Goal: Information Seeking & Learning: Learn about a topic

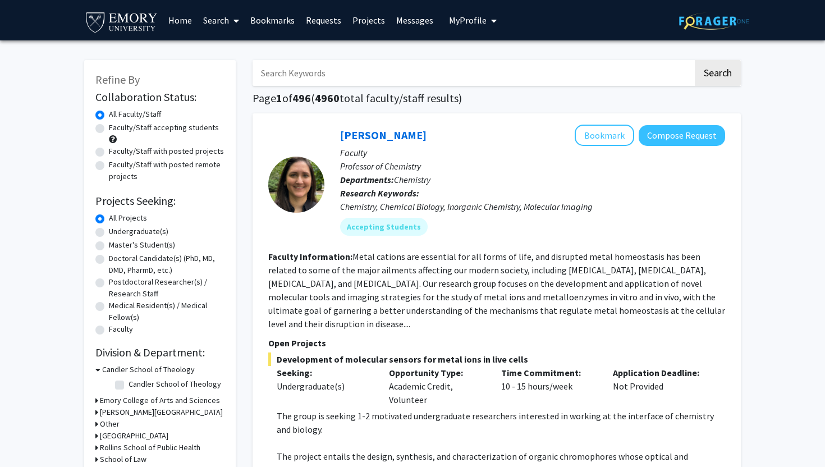
click at [141, 234] on label "Undergraduate(s)" at bounding box center [138, 231] width 59 height 12
click at [116, 233] on input "Undergraduate(s)" at bounding box center [112, 228] width 7 height 7
radio input "true"
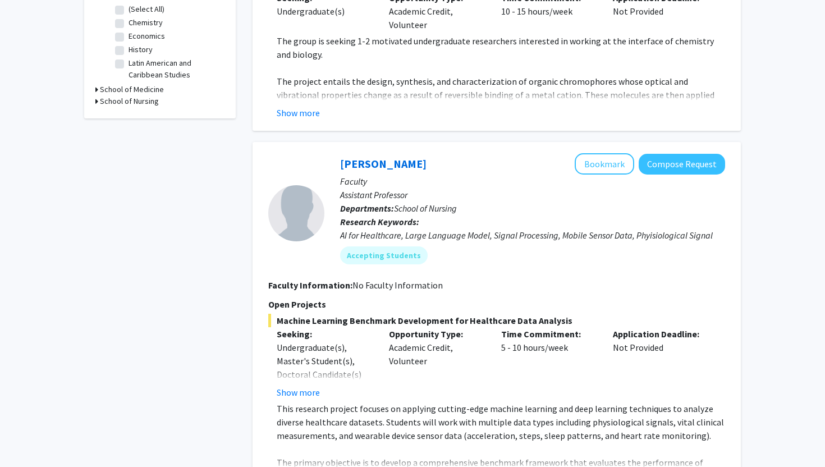
scroll to position [376, 0]
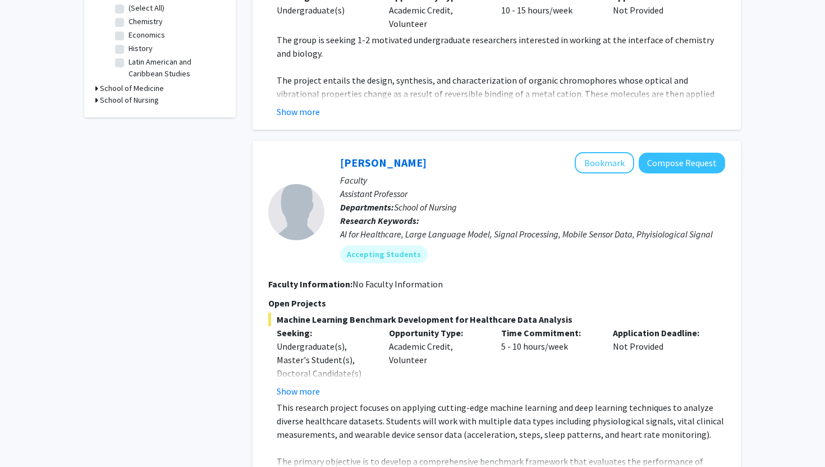
click at [286, 355] on div "Undergraduate(s), Master's Student(s), Doctoral Candidate(s) (PhD, MD, DMD, Pha…" at bounding box center [324, 372] width 95 height 67
click at [295, 384] on button "Show more" at bounding box center [298, 390] width 43 height 13
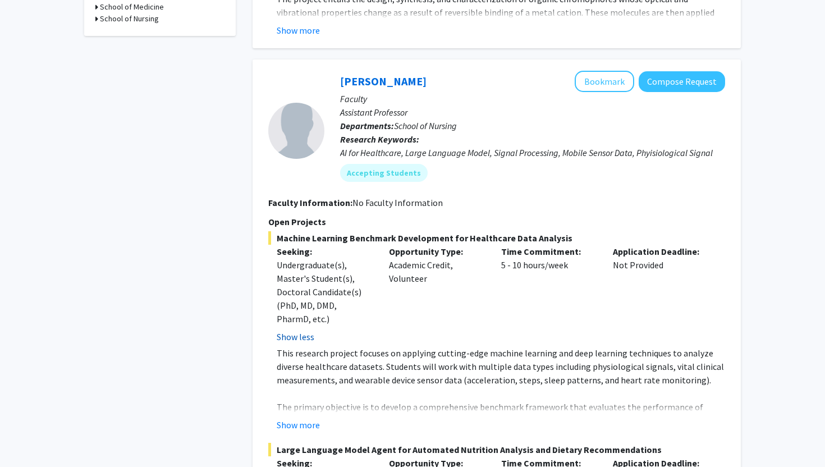
scroll to position [495, 0]
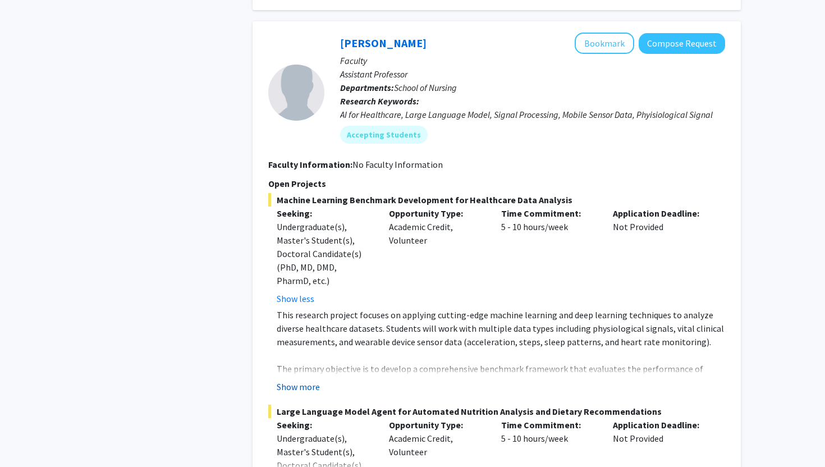
click at [299, 380] on button "Show more" at bounding box center [298, 386] width 43 height 13
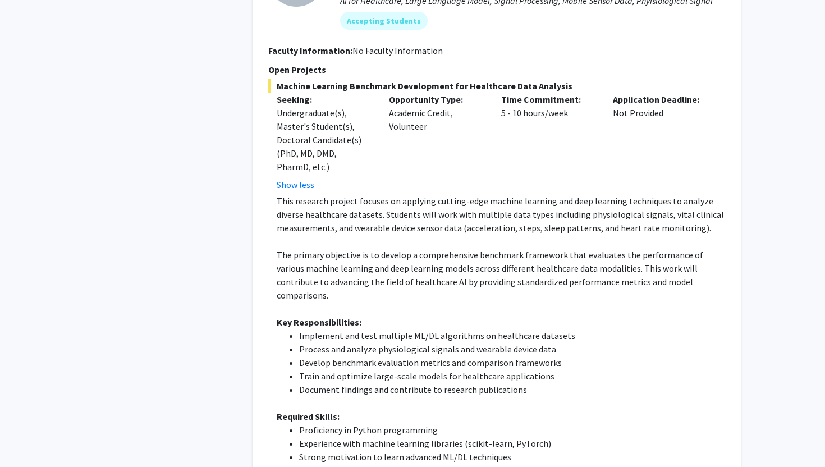
scroll to position [666, 0]
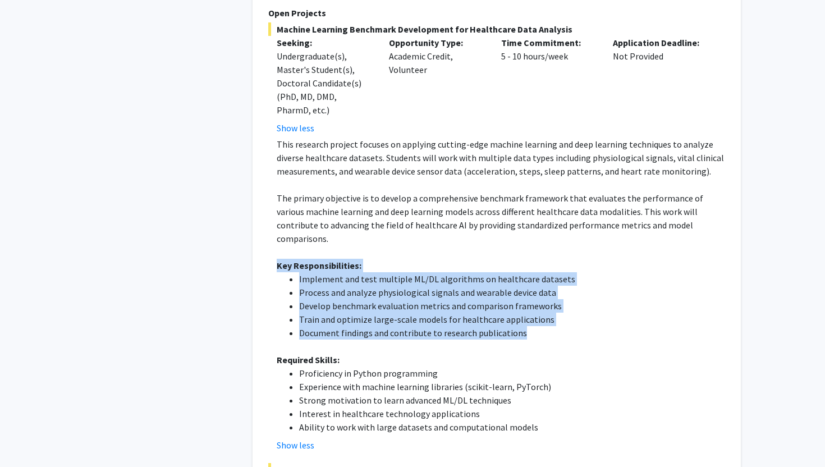
drag, startPoint x: 523, startPoint y: 309, endPoint x: 266, endPoint y: 240, distance: 266.7
click at [266, 240] on div "[PERSON_NAME] Bookmark Compose Request Faculty Assistant Professor Departments:…" at bounding box center [496, 249] width 488 height 797
copy div "Key Responsibilities: Implement and test multiple ML/DL algorithms on healthcar…"
click at [399, 286] on li "Process and analyze physiological signals and wearable device data" at bounding box center [512, 292] width 426 height 13
drag, startPoint x: 297, startPoint y: 251, endPoint x: 531, endPoint y: 323, distance: 244.3
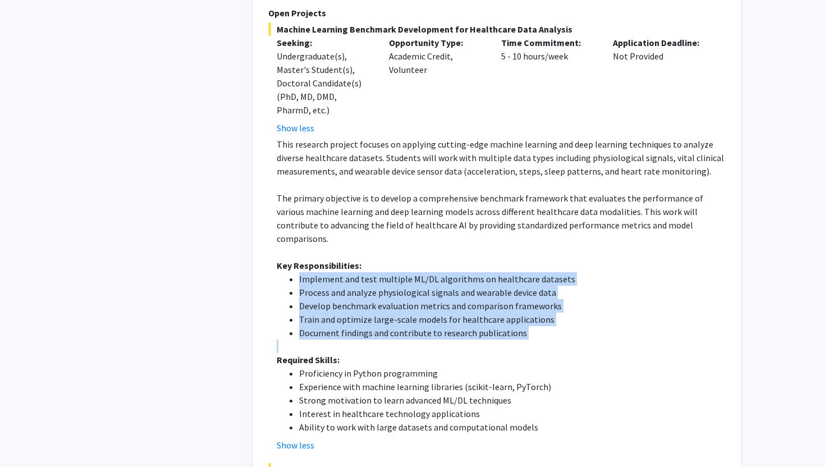
click at [531, 323] on div "This research project focuses on applying cutting-edge machine learning and dee…" at bounding box center [501, 285] width 448 height 296
copy ul "Implement and test multiple ML/DL algorithms on healthcare datasets Process and…"
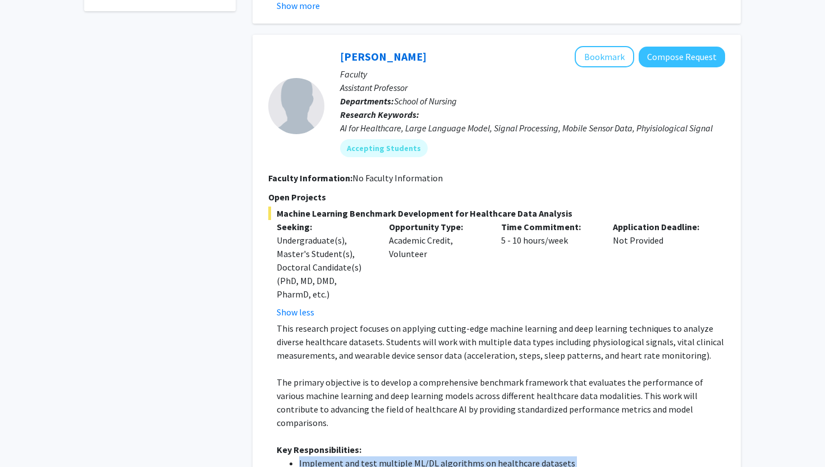
scroll to position [476, 0]
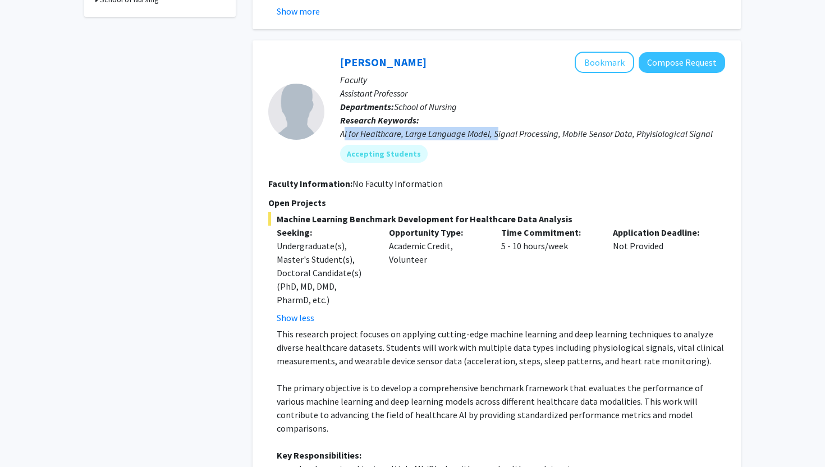
drag, startPoint x: 343, startPoint y: 119, endPoint x: 498, endPoint y: 118, distance: 154.3
click at [498, 127] on div "AI for Healthcare, Large Language Model, Signal Processing, Mobile Sensor Data,…" at bounding box center [532, 133] width 385 height 13
copy div "I for Healthcare, Large Language Model, S"
click at [498, 127] on div "AI for Healthcare, Large Language Model, Signal Processing, Mobile Sensor Data,…" at bounding box center [532, 133] width 385 height 13
drag, startPoint x: 630, startPoint y: 121, endPoint x: 332, endPoint y: 117, distance: 299.0
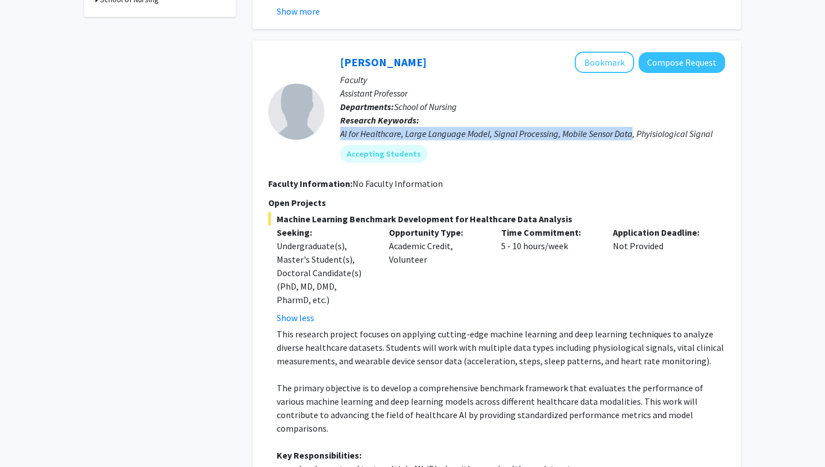
click at [333, 117] on div "[PERSON_NAME] Bookmark Compose Request Faculty Assistant Professor Departments:…" at bounding box center [524, 111] width 401 height 119
copy div "AI for Healthcare, Large Language Model, Signal Processing, Mobile Sensor Data"
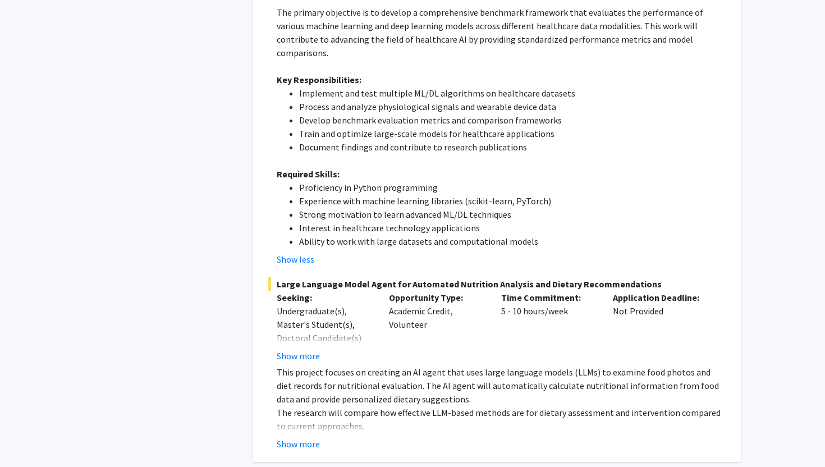
scroll to position [880, 0]
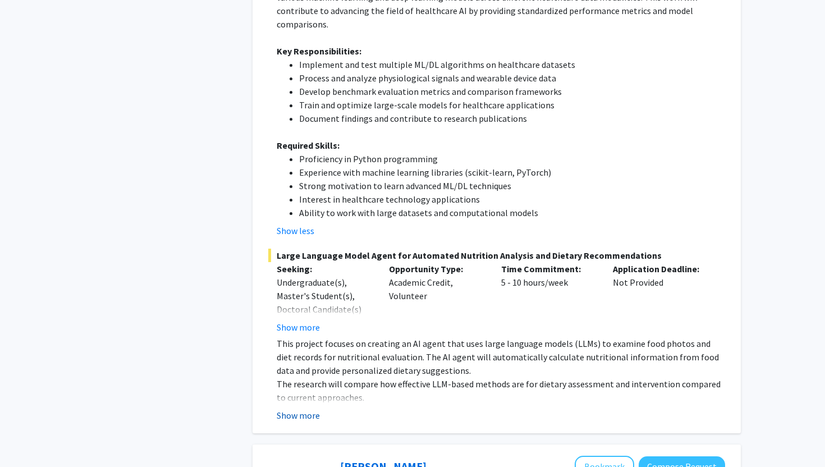
click at [300, 408] on button "Show more" at bounding box center [298, 414] width 43 height 13
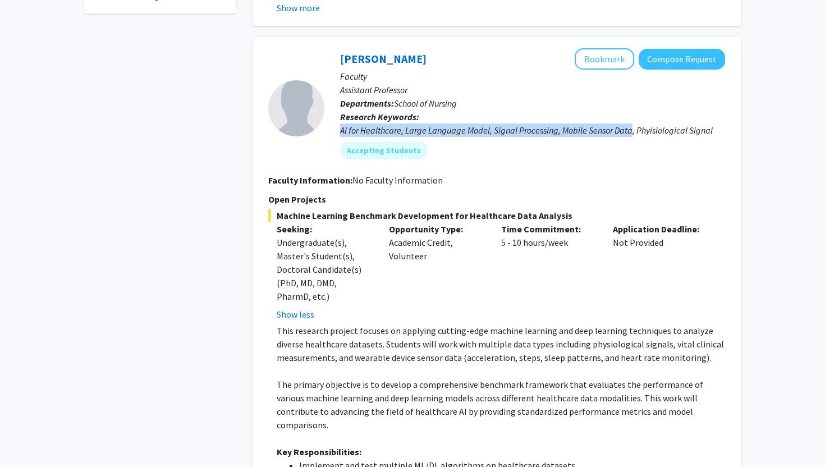
scroll to position [467, 0]
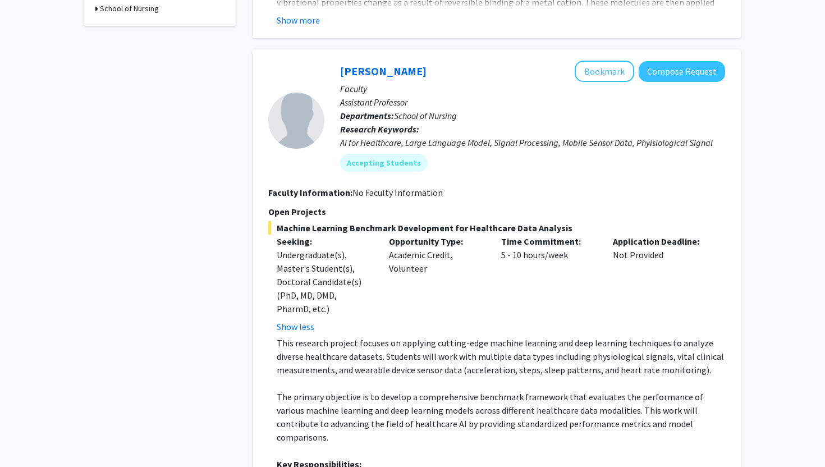
click at [405, 110] on span "School of Nursing" at bounding box center [425, 115] width 63 height 11
click at [363, 64] on link "[PERSON_NAME]" at bounding box center [383, 71] width 86 height 14
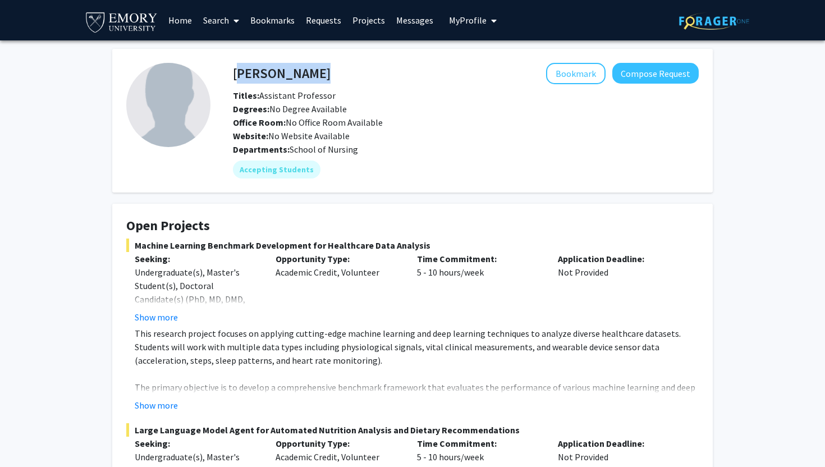
drag, startPoint x: 296, startPoint y: 64, endPoint x: 235, endPoint y: 67, distance: 60.6
click at [236, 69] on div "[PERSON_NAME] Bookmark Compose Request" at bounding box center [465, 73] width 482 height 21
copy h4 "[PERSON_NAME]"
